Goal: Transaction & Acquisition: Purchase product/service

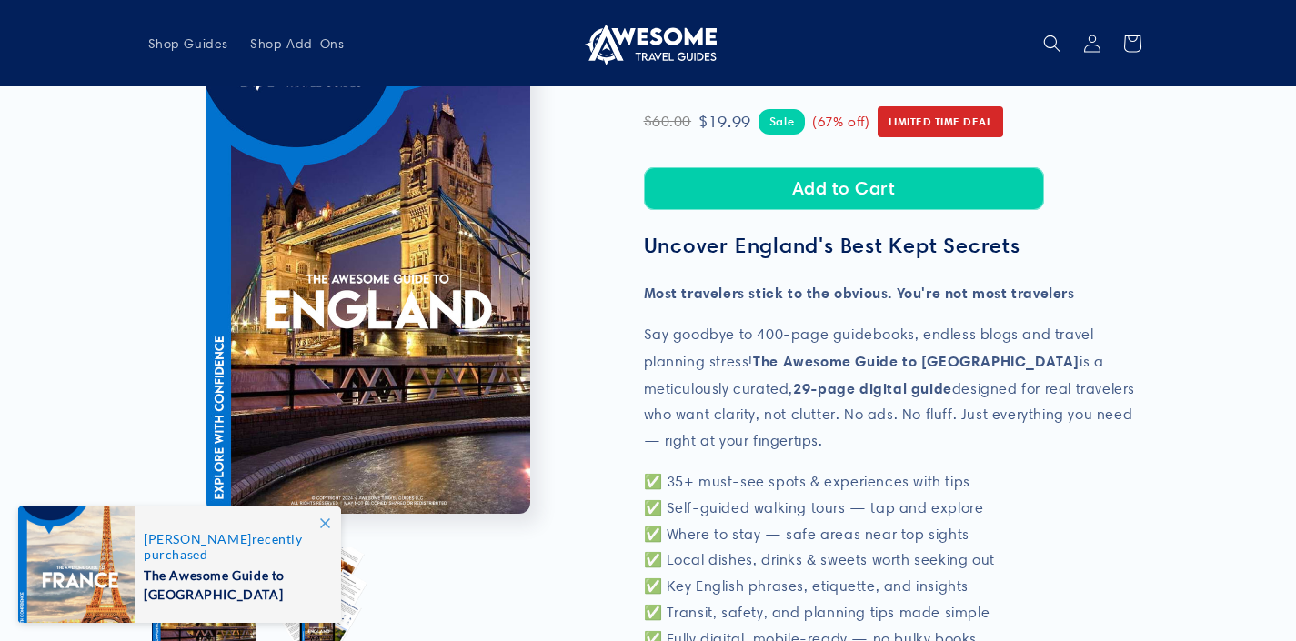
scroll to position [170, 0]
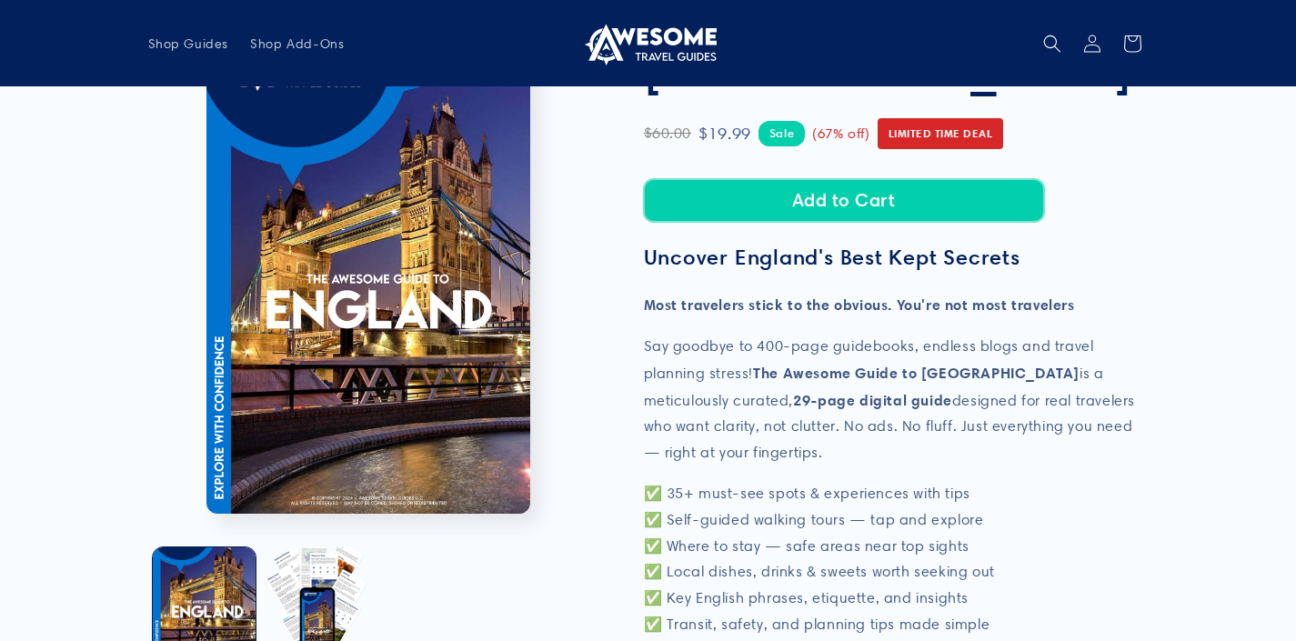
click at [852, 205] on button "Add to Cart" at bounding box center [844, 200] width 400 height 43
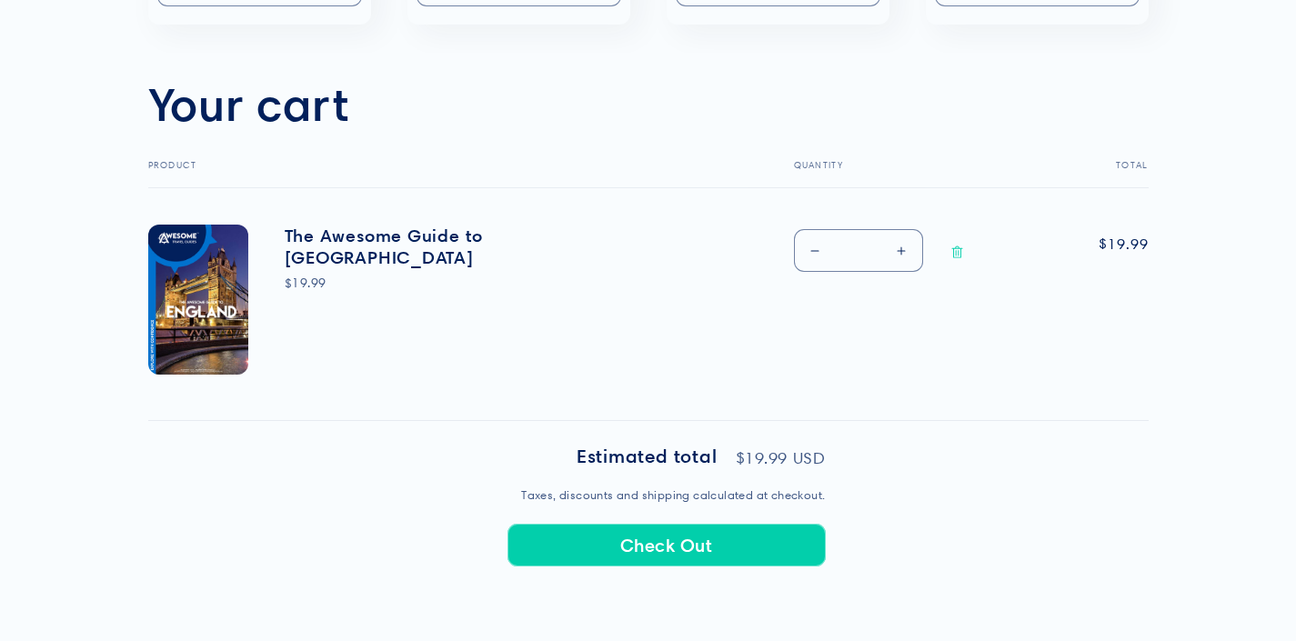
scroll to position [549, 0]
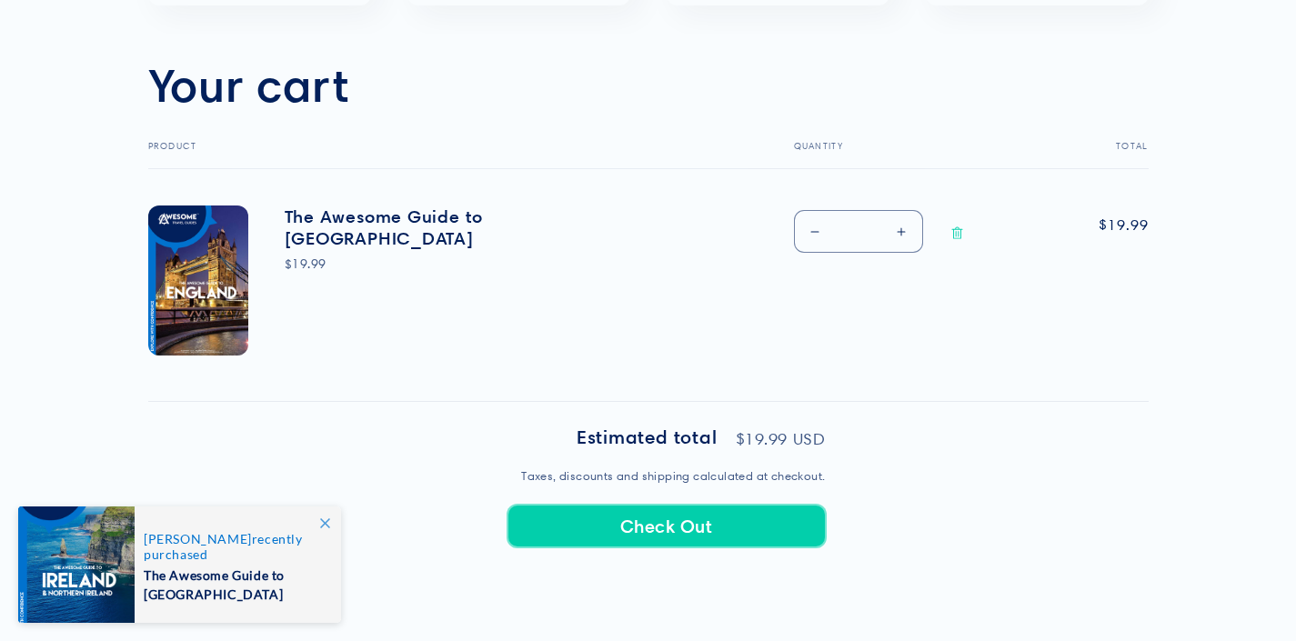
click at [722, 519] on button "Check Out" at bounding box center [667, 526] width 318 height 43
